Goal: Task Accomplishment & Management: Manage account settings

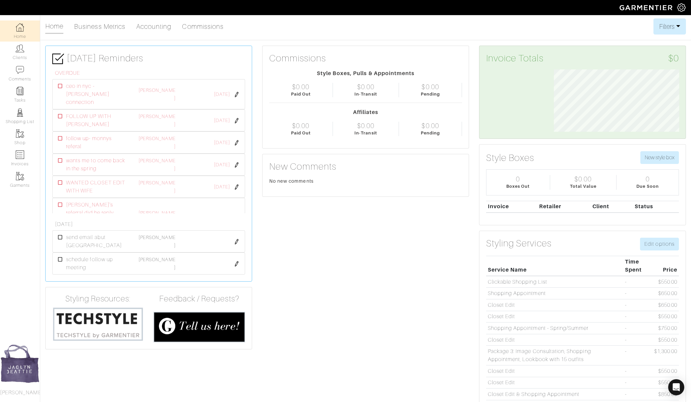
click at [20, 50] on img at bounding box center [20, 48] width 8 height 8
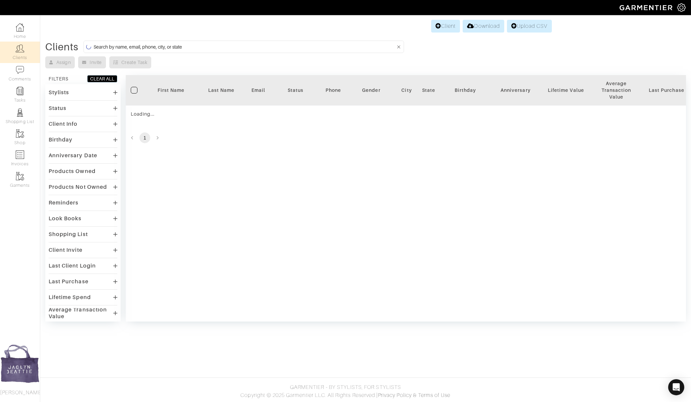
click at [111, 44] on input at bounding box center [245, 47] width 302 height 8
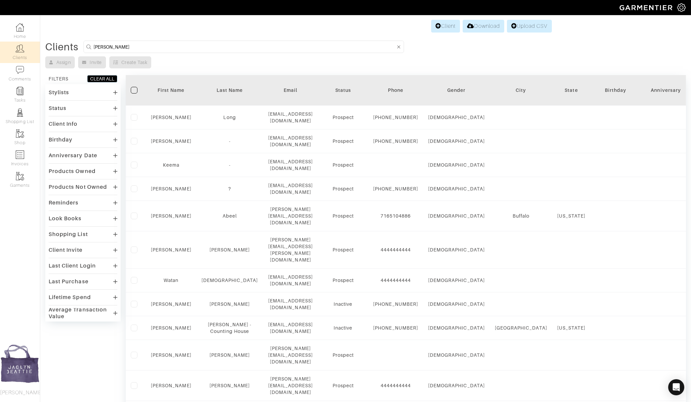
type input "sonja sharpe"
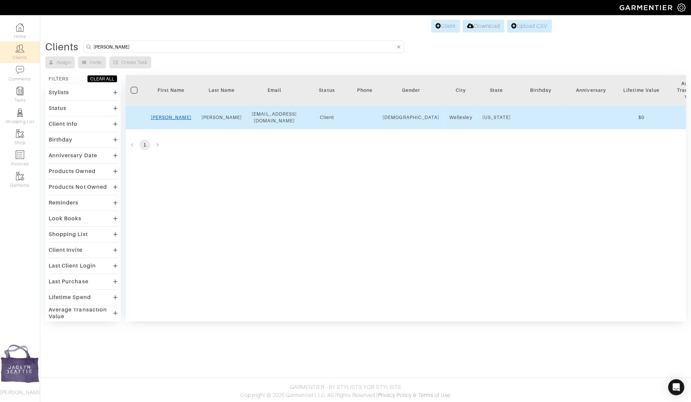
click at [168, 116] on link "Sonja" at bounding box center [171, 117] width 41 height 5
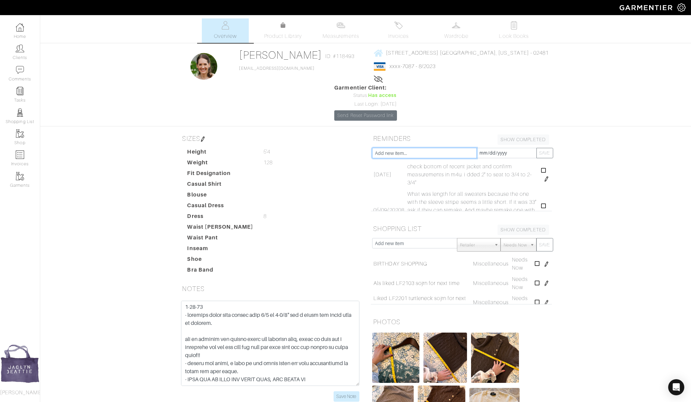
click at [429, 148] on input "text" at bounding box center [424, 153] width 105 height 10
type input "liked stitch 23013 that i've used for polos before for balogh and jeb"
click at [537, 148] on button "SAVE" at bounding box center [545, 153] width 17 height 10
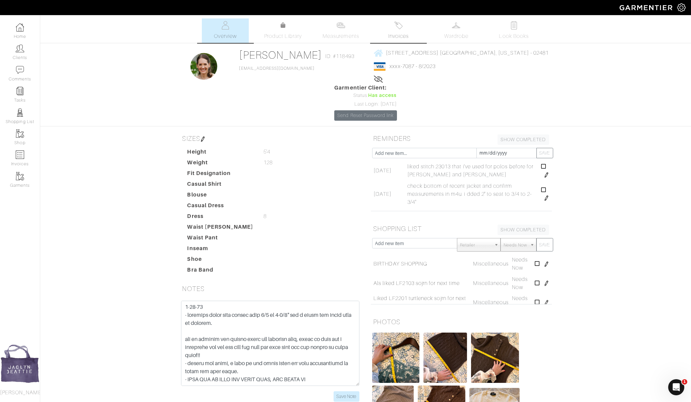
click at [391, 33] on span "Invoices" at bounding box center [398, 36] width 20 height 8
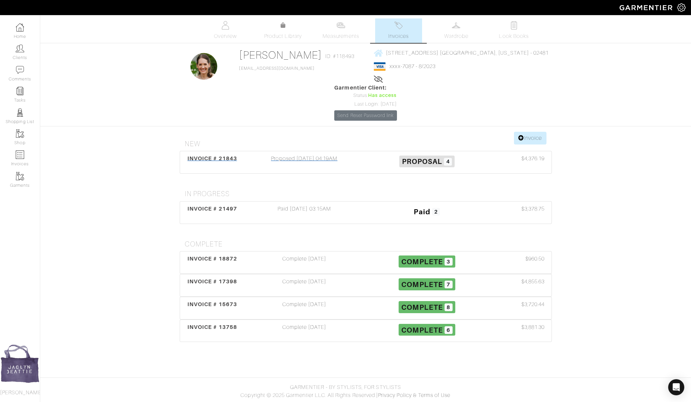
click at [314, 155] on div "Proposed 12/04/24 04:19AM" at bounding box center [304, 162] width 123 height 15
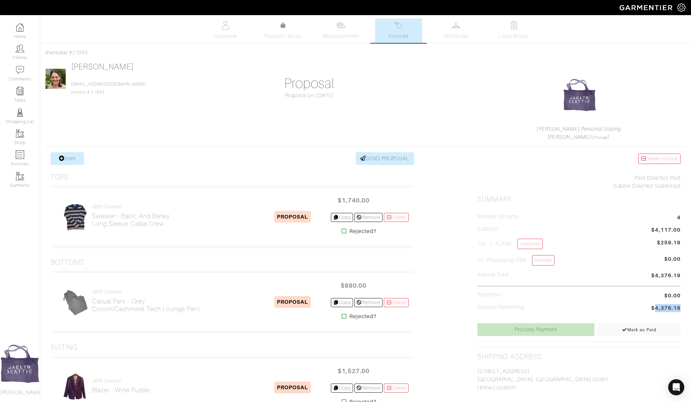
drag, startPoint x: 655, startPoint y: 307, endPoint x: 682, endPoint y: 307, distance: 26.5
click at [682, 307] on div "Delete Invoice Paid Date: Not Paid Submit Date: Not Submitted Summary Number of…" at bounding box center [579, 364] width 213 height 424
copy span "4,376.19"
click at [395, 32] on span "Invoices" at bounding box center [398, 36] width 20 height 8
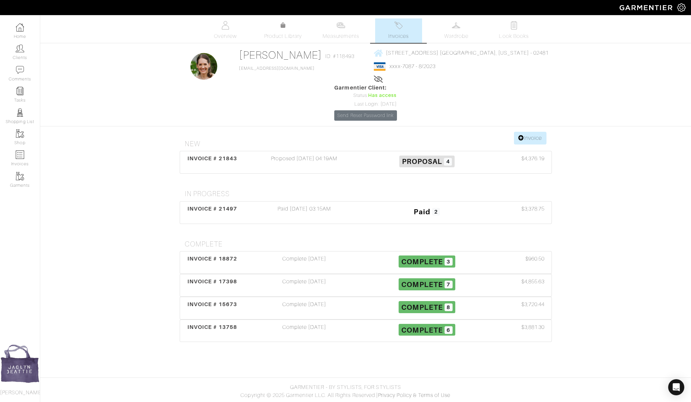
click at [527, 140] on h4 "New" at bounding box center [368, 144] width 367 height 8
click at [527, 132] on link "Invoice" at bounding box center [530, 138] width 32 height 13
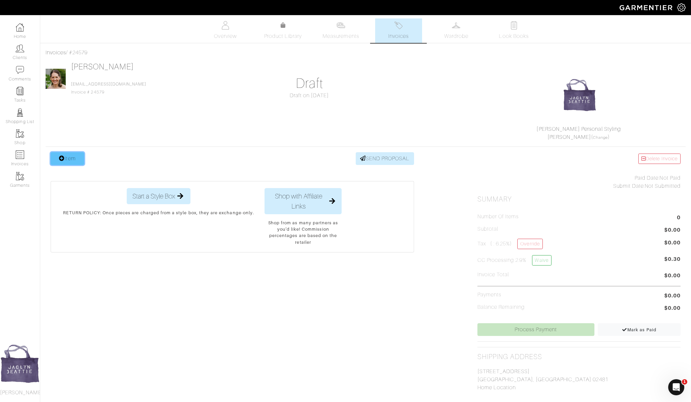
click at [72, 162] on link "Item" at bounding box center [68, 158] width 34 height 13
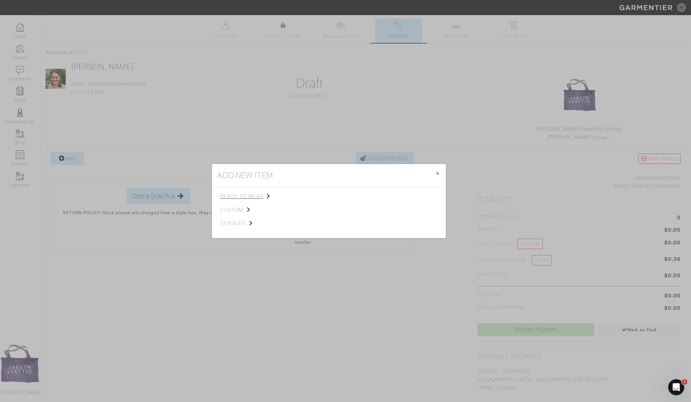
click at [256, 194] on span "ready to wear" at bounding box center [253, 197] width 67 height 8
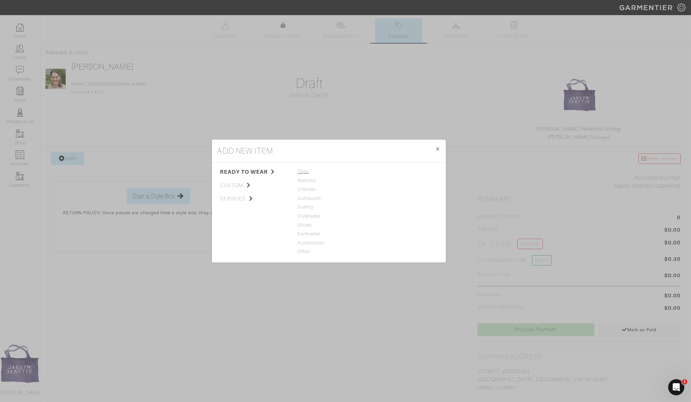
click at [303, 172] on span "Tops" at bounding box center [329, 171] width 62 height 7
click at [381, 187] on link "T-Shirt" at bounding box center [377, 188] width 15 height 5
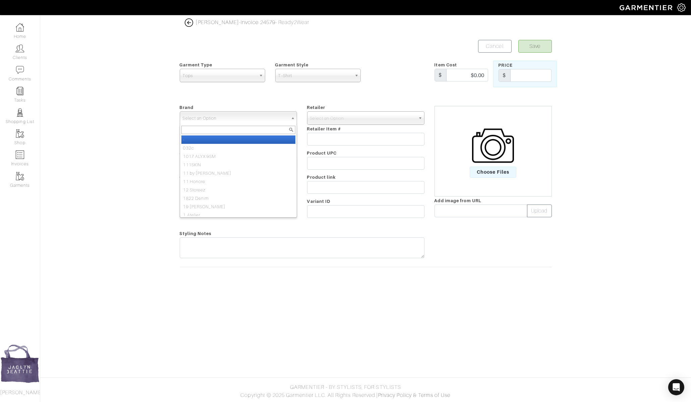
click at [254, 117] on span "Select an Option" at bounding box center [235, 118] width 105 height 13
type input "jbps cu"
select select "JBPS Custom"
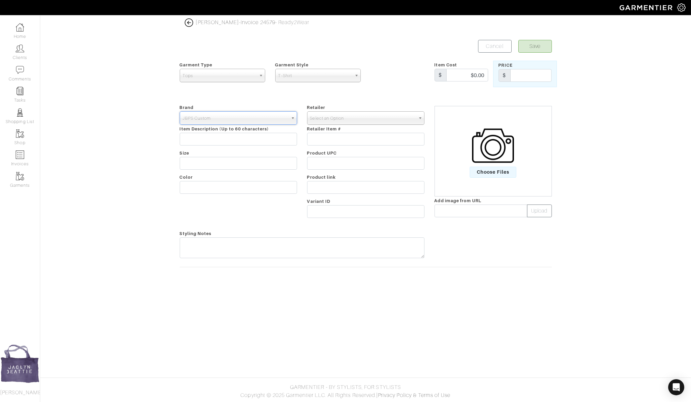
click at [338, 121] on span "Select an Option" at bounding box center [362, 118] width 105 height 13
type input "jbps cu"
select select "6484"
click at [319, 78] on span "T-Shirt" at bounding box center [314, 75] width 73 height 13
click at [322, 111] on li "T-Shirt" at bounding box center [318, 114] width 82 height 8
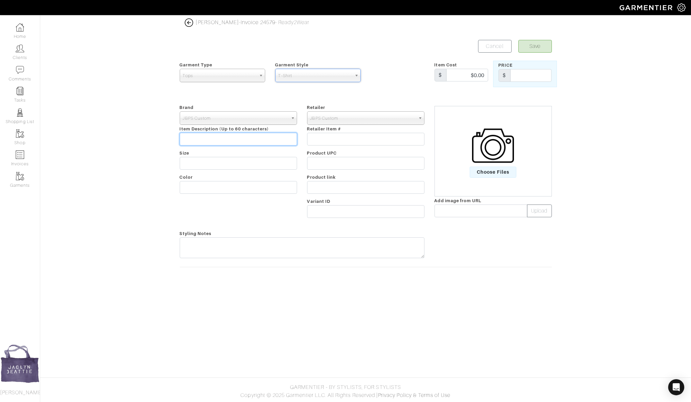
click at [254, 138] on input "text" at bounding box center [238, 139] width 117 height 13
type input "1/4 zip polo"
click at [239, 184] on input "text" at bounding box center [238, 187] width 117 height 13
type input "Silk Cashmere Helio (purple)"
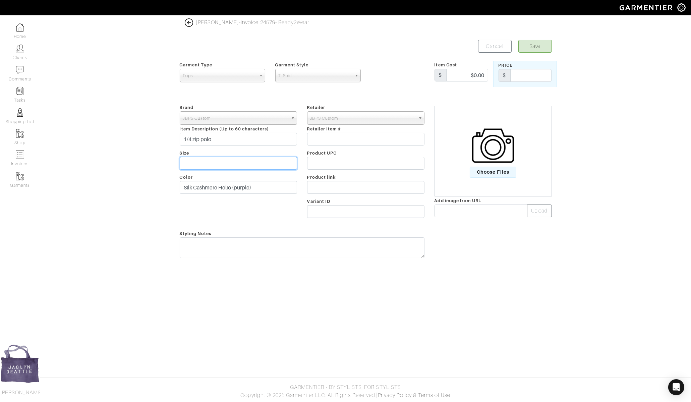
click at [251, 161] on input "text" at bounding box center [238, 163] width 117 height 13
type input "stitch 23018"
click at [533, 77] on input "text" at bounding box center [530, 75] width 41 height 13
type input "650"
click at [532, 49] on button "Save" at bounding box center [536, 46] width 34 height 13
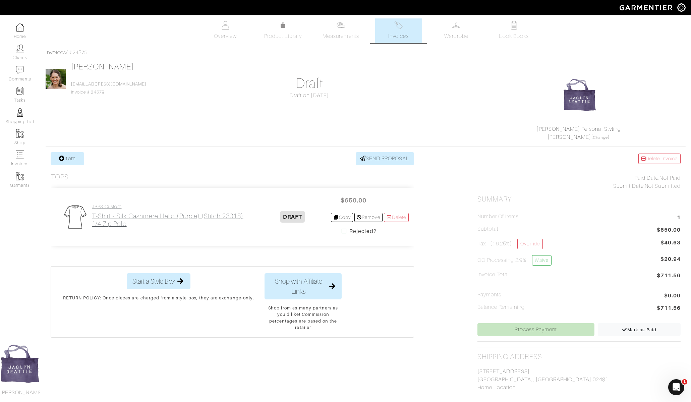
click at [130, 212] on h2 "T-Shirt - Silk Cashmere Helio (purple) (stitch 23018) 1/4 zip polo" at bounding box center [168, 219] width 152 height 15
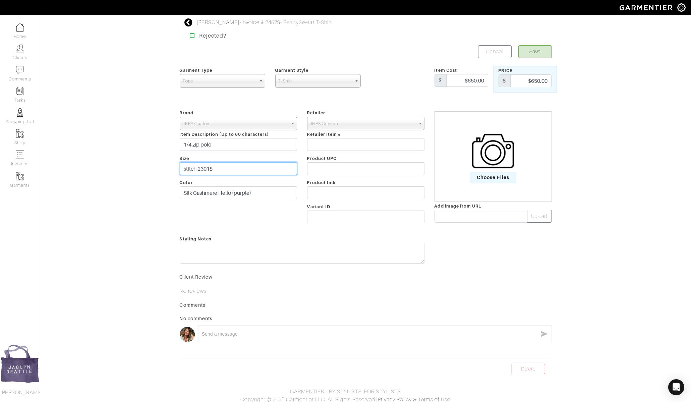
click at [229, 169] on input "stitch 23018" at bounding box center [238, 168] width 117 height 13
type input "stitch 23018, camel zipper pull, 1" longer"
click at [541, 49] on button "Save" at bounding box center [536, 51] width 34 height 13
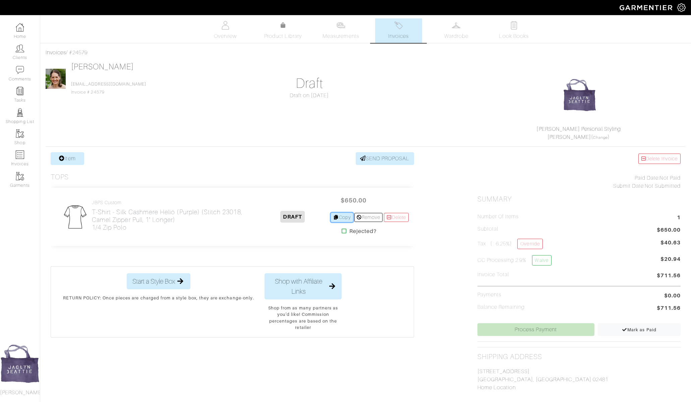
click at [344, 218] on link "Copy" at bounding box center [342, 217] width 22 height 9
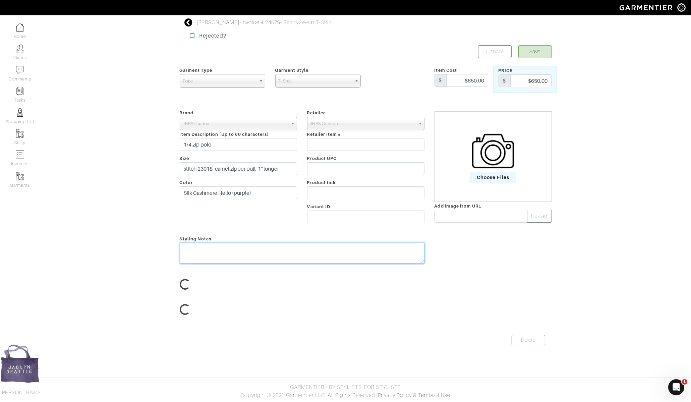
click at [218, 246] on textarea at bounding box center [302, 253] width 245 height 21
paste textarea "12gg cashmere zip polo long sleeve in olive with brown zipper pull in 23004 sti…"
type textarea "12gg cashmere zip polo long sleeve in olive with brown zipper pull in 23004 sti…"
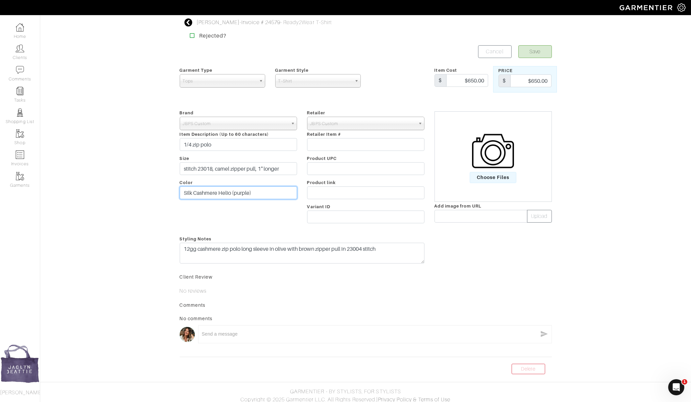
drag, startPoint x: 183, startPoint y: 192, endPoint x: 193, endPoint y: 192, distance: 9.4
click at [193, 192] on input "Silk Cashmere Helio (purple)" at bounding box center [238, 192] width 117 height 13
type input "12gg Cashmere Helio (purple)"
click at [215, 145] on input "1/4 zip polo" at bounding box center [238, 144] width 117 height 13
click at [182, 144] on input "1/4 zip polo" at bounding box center [238, 144] width 117 height 13
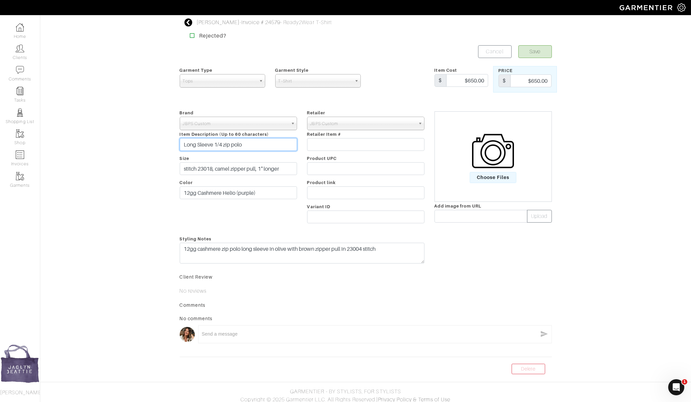
type input "Long Sleeve 1/4 zip polo"
drag, startPoint x: 224, startPoint y: 192, endPoint x: 272, endPoint y: 192, distance: 48.0
click at [272, 192] on input "12gg Cashmere Helio (purple)" at bounding box center [238, 192] width 117 height 13
type input "12gg Cashmere Olive"
drag, startPoint x: 216, startPoint y: 167, endPoint x: 291, endPoint y: 168, distance: 75.1
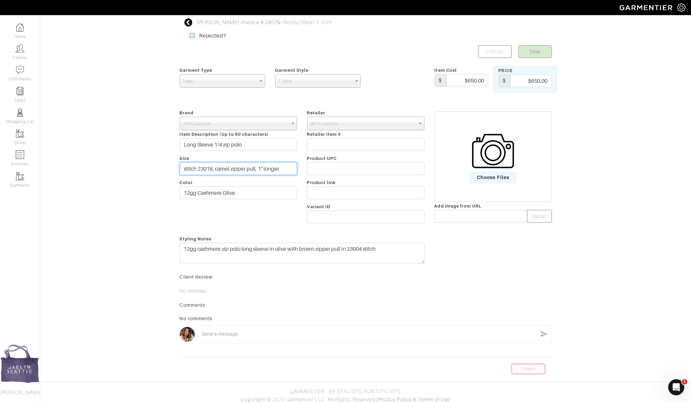
click at [291, 168] on input "stitch 23018, camel zipper pull, 1" longer" at bounding box center [238, 168] width 117 height 13
drag, startPoint x: 214, startPoint y: 168, endPoint x: 199, endPoint y: 169, distance: 14.8
click at [199, 169] on input "stitch 23018, Brown zipper pull" at bounding box center [238, 168] width 117 height 13
type input "stitch 23004, Brown zipper pull"
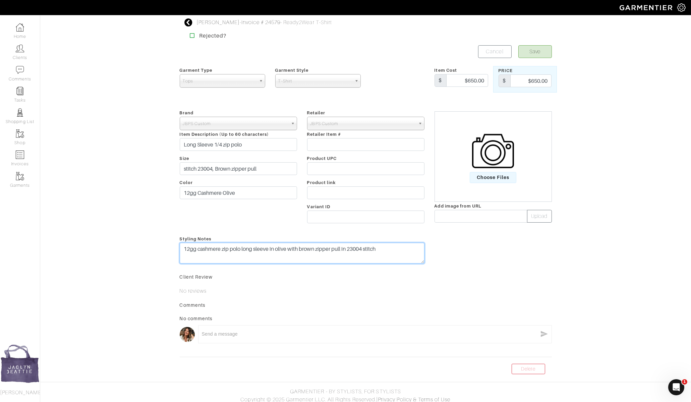
click at [270, 248] on textarea "12gg cashmere zip polo long sleeve in olive with brown zipper pull in 23004 sti…" at bounding box center [302, 253] width 245 height 21
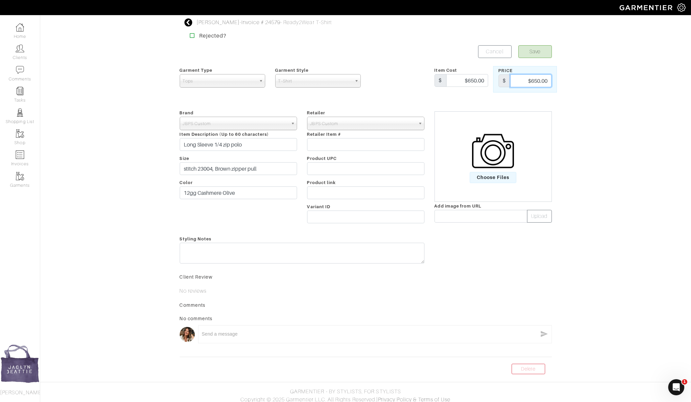
click at [527, 78] on input "$650.00" at bounding box center [530, 80] width 41 height 13
type input "1400"
click at [536, 50] on button "Save" at bounding box center [536, 51] width 34 height 13
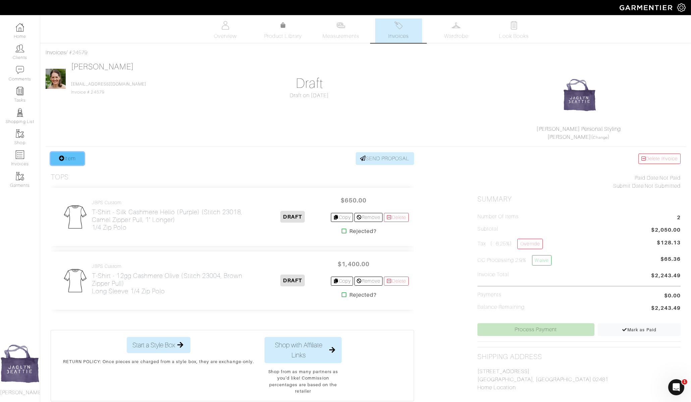
click at [62, 156] on icon at bounding box center [62, 158] width 6 height 5
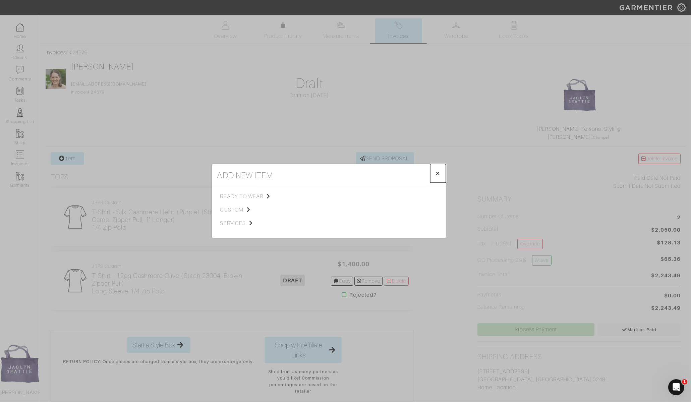
click at [438, 172] on span "×" at bounding box center [438, 173] width 5 height 9
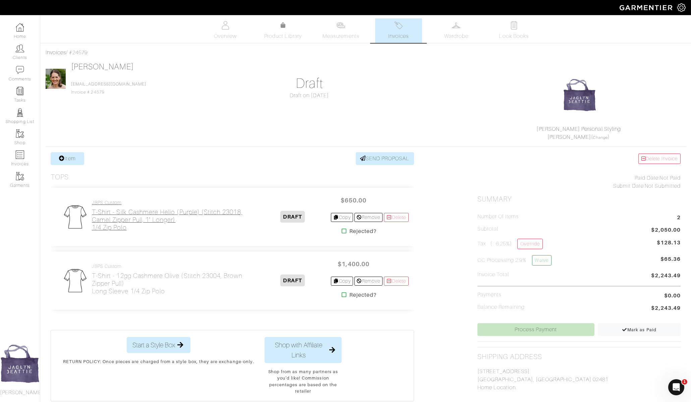
click at [102, 214] on h2 "T-Shirt - Silk Cashmere Helio (purple) (stitch 23018, camel zipper pull, 1" lon…" at bounding box center [173, 219] width 163 height 23
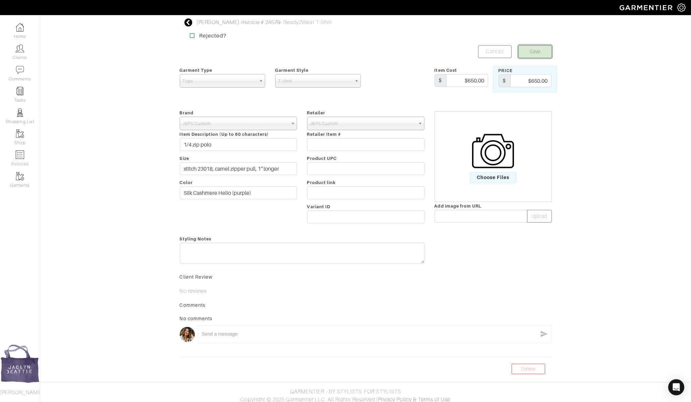
click at [532, 53] on button "Save" at bounding box center [536, 51] width 34 height 13
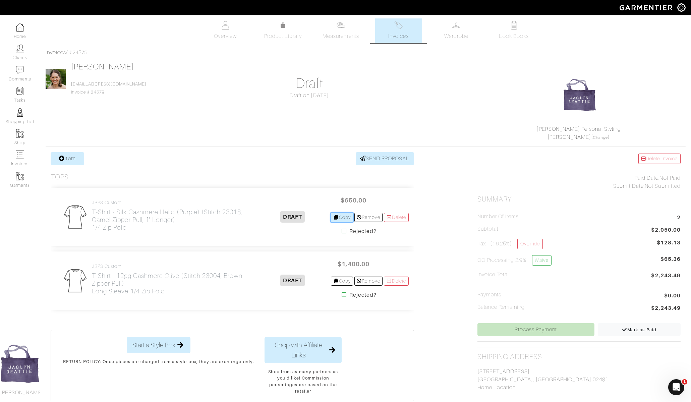
click at [340, 216] on link "Copy" at bounding box center [342, 217] width 22 height 9
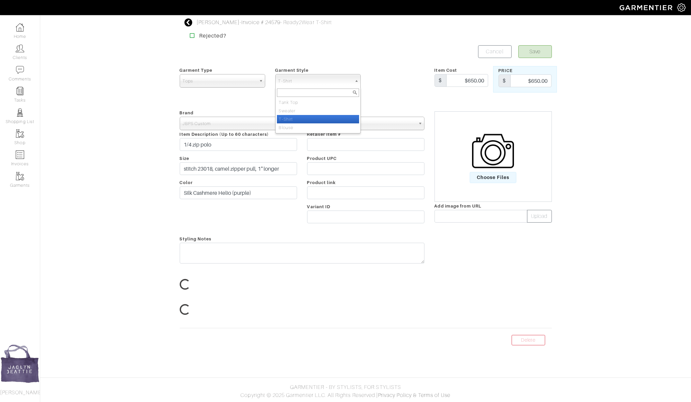
click at [310, 80] on span "T-Shirt" at bounding box center [314, 80] width 73 height 13
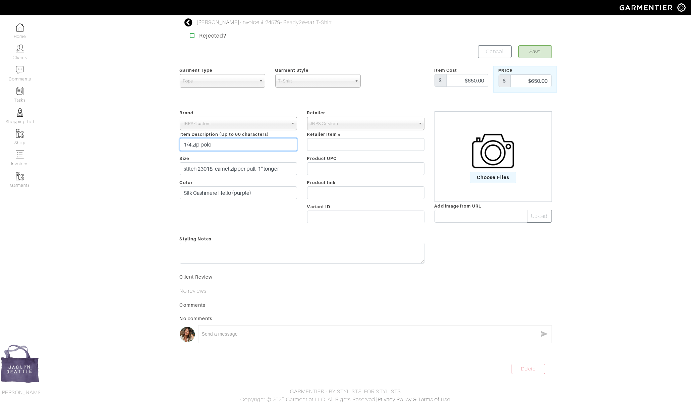
click at [223, 144] on input "1/4 zip polo" at bounding box center [238, 144] width 117 height 13
drag, startPoint x: 223, startPoint y: 144, endPoint x: 178, endPoint y: 143, distance: 44.6
click at [177, 144] on div "Brand - 032c 1017 ALYX 9SM 111SKIN 11 by Boris Bidjan Saberi 11 Honore 12 Store…" at bounding box center [238, 168] width 127 height 118
type input "Crew Neck long sleeve"
click at [216, 165] on input "stitch 23018, camel zipper pull, 1" longer" at bounding box center [238, 168] width 117 height 13
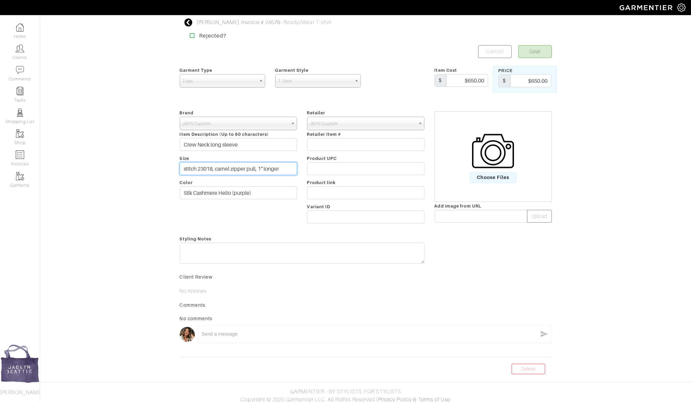
click at [216, 165] on input "stitch 23018, camel zipper pull, 1" longer" at bounding box center [238, 168] width 117 height 13
drag, startPoint x: 263, startPoint y: 194, endPoint x: 166, endPoint y: 188, distance: 96.8
click at [166, 189] on div "Sonja Sharpe - Invoice # 24579 - Ready2Wear T-Shirt Rejected? Save Cancel Garme…" at bounding box center [345, 196] width 691 height 356
click at [184, 192] on input "Pima Cotton" at bounding box center [238, 192] width 117 height 13
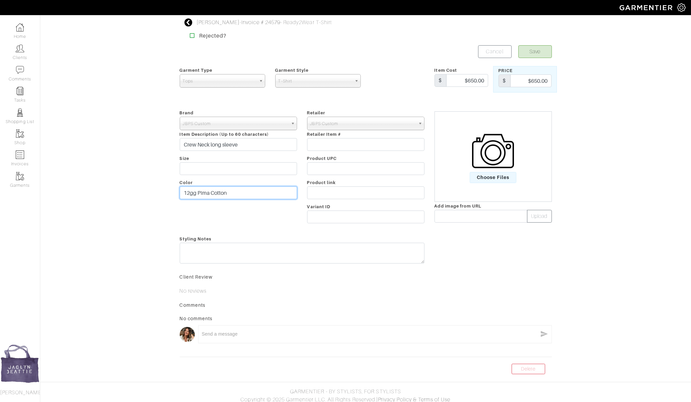
click at [229, 194] on input "12gg Pima Cotton" at bounding box center [238, 192] width 117 height 13
type input "12gg Pima Cotton Chocolate and Toast"
click at [234, 167] on input "text" at bounding box center [238, 168] width 117 height 13
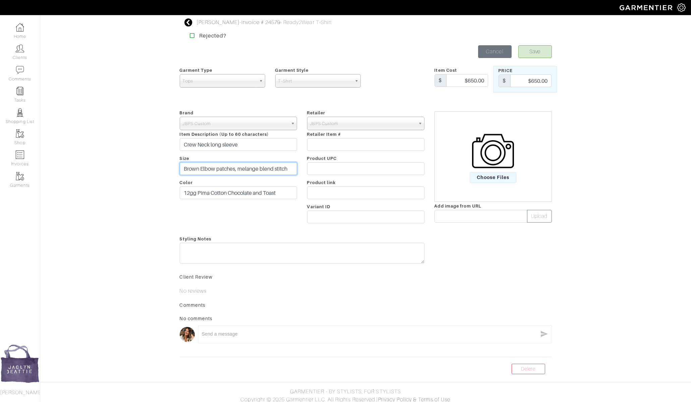
type input "Brown Elbow patches, melange blend stitch"
click at [543, 79] on input "$650.00" at bounding box center [530, 80] width 41 height 13
type input "520"
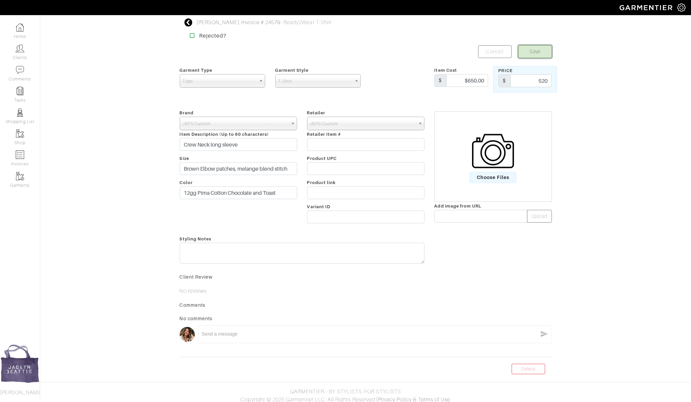
click at [537, 52] on button "Save" at bounding box center [536, 51] width 34 height 13
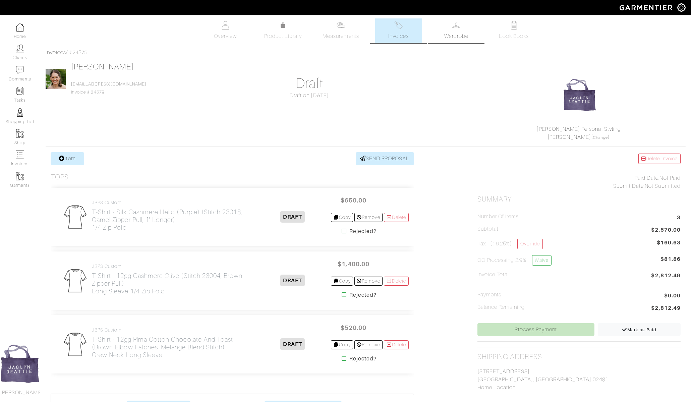
click at [468, 36] on span "Wardrobe" at bounding box center [456, 36] width 24 height 8
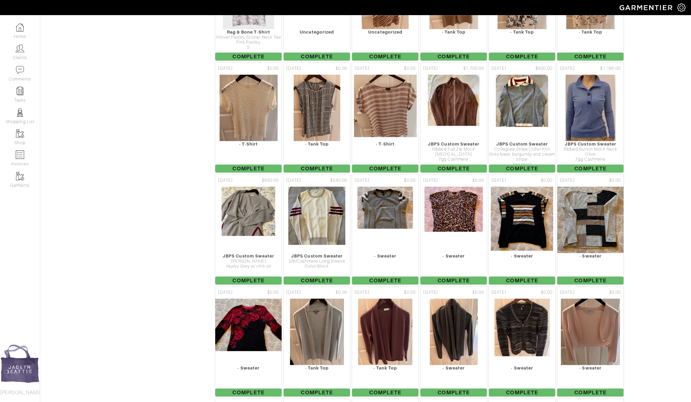
scroll to position [1069, 0]
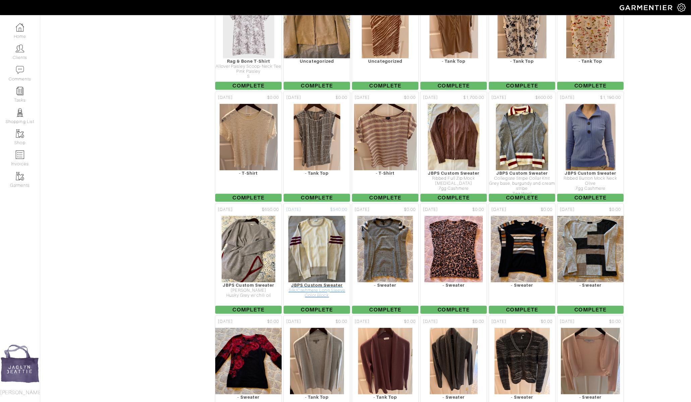
click at [324, 227] on img at bounding box center [317, 249] width 58 height 67
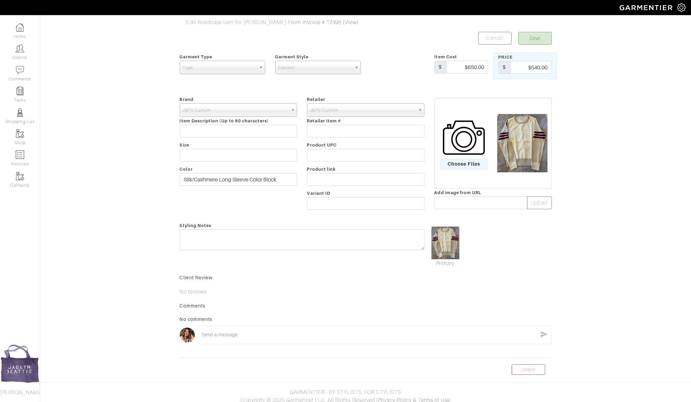
drag, startPoint x: 442, startPoint y: 247, endPoint x: 545, endPoint y: 0, distance: 267.7
click at [499, 41] on link "Cancel" at bounding box center [495, 38] width 34 height 13
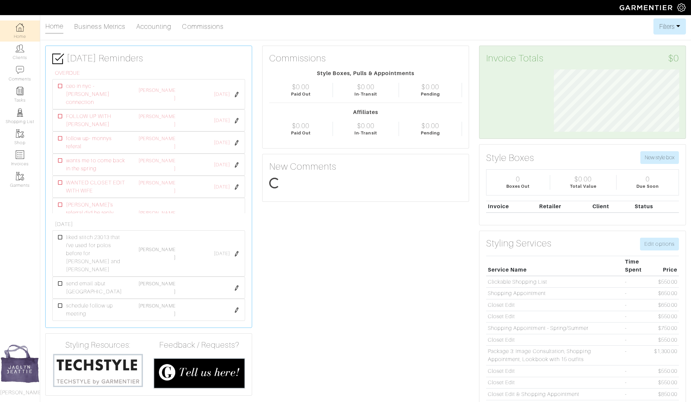
scroll to position [62, 135]
click at [29, 51] on link "Clients" at bounding box center [20, 52] width 40 height 21
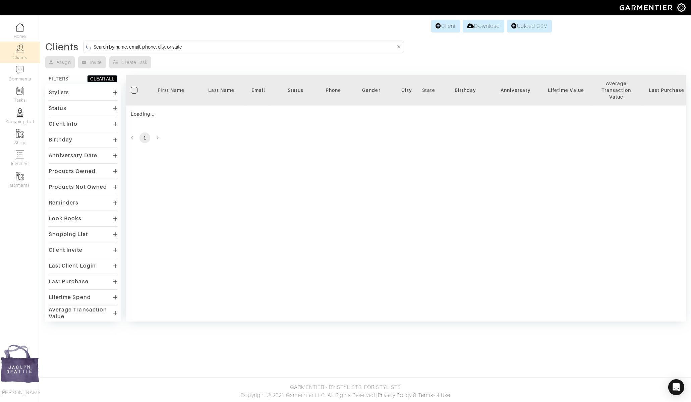
click at [111, 44] on input at bounding box center [245, 47] width 302 height 8
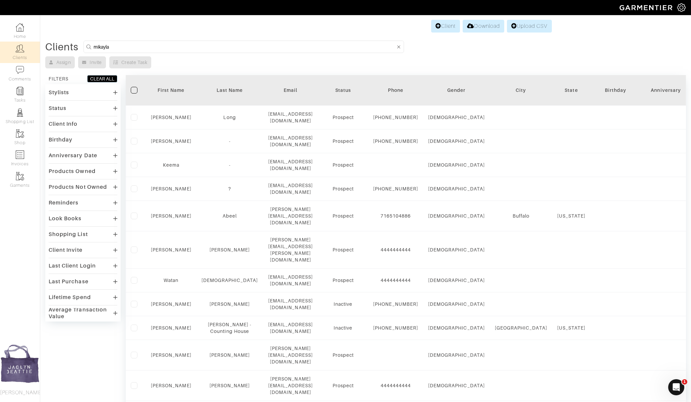
type input "mikayla"
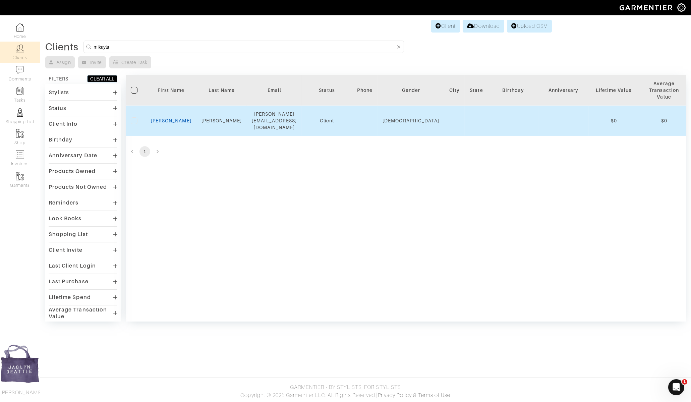
click at [167, 118] on link "Mikayla" at bounding box center [171, 120] width 41 height 5
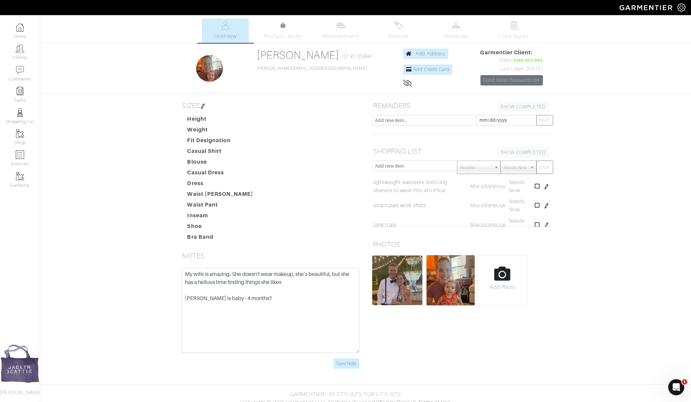
click at [504, 288] on input "file" at bounding box center [503, 283] width 50 height 55
type input "C:\fakepath\Screenshot [DATE] 12.24.50 PM.png"
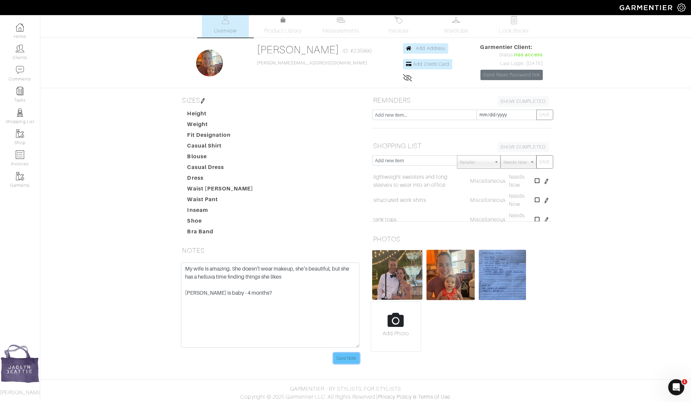
click at [353, 357] on input "Save Note" at bounding box center [347, 358] width 26 height 10
